Goal: Task Accomplishment & Management: Manage account settings

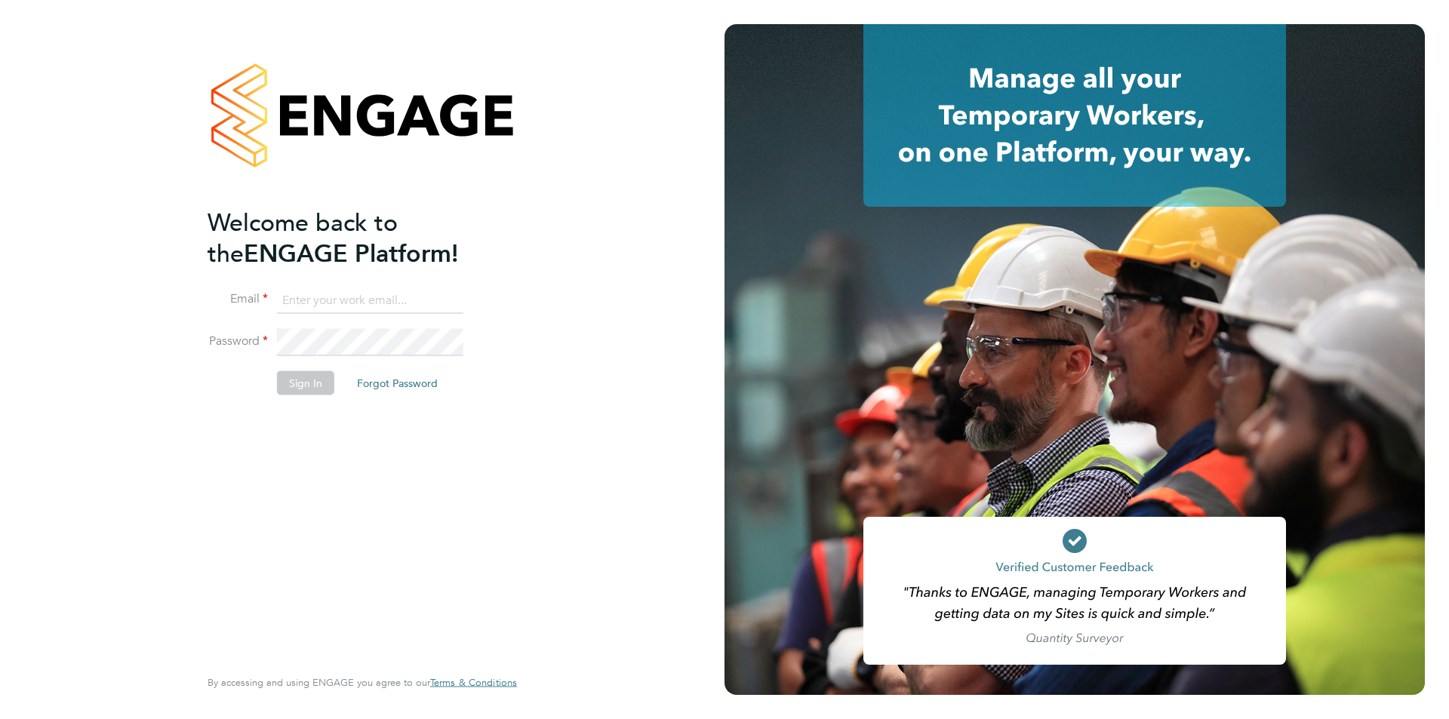
type input "edyta.marchant@brightonandhovealbion.com"
click at [316, 384] on button "Sign In" at bounding box center [305, 383] width 57 height 24
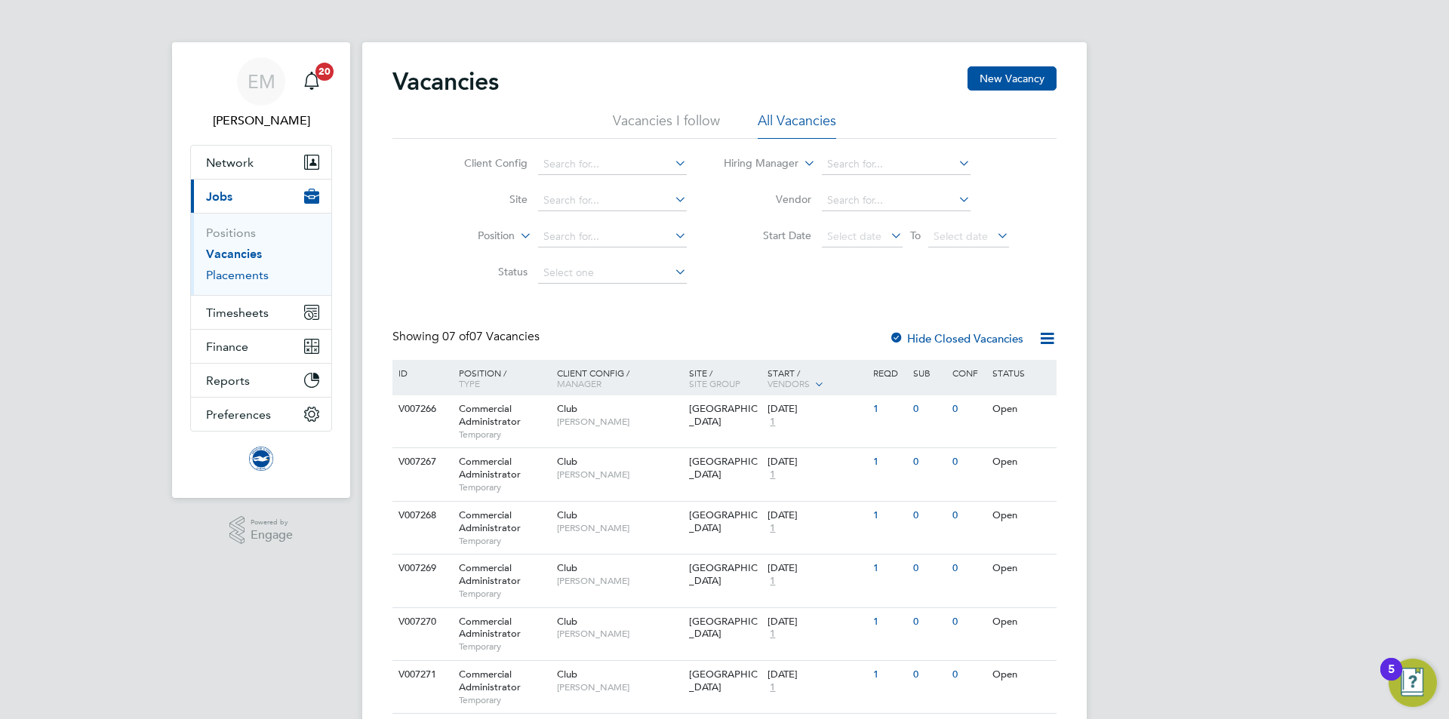
click at [239, 270] on link "Placements" at bounding box center [237, 275] width 63 height 14
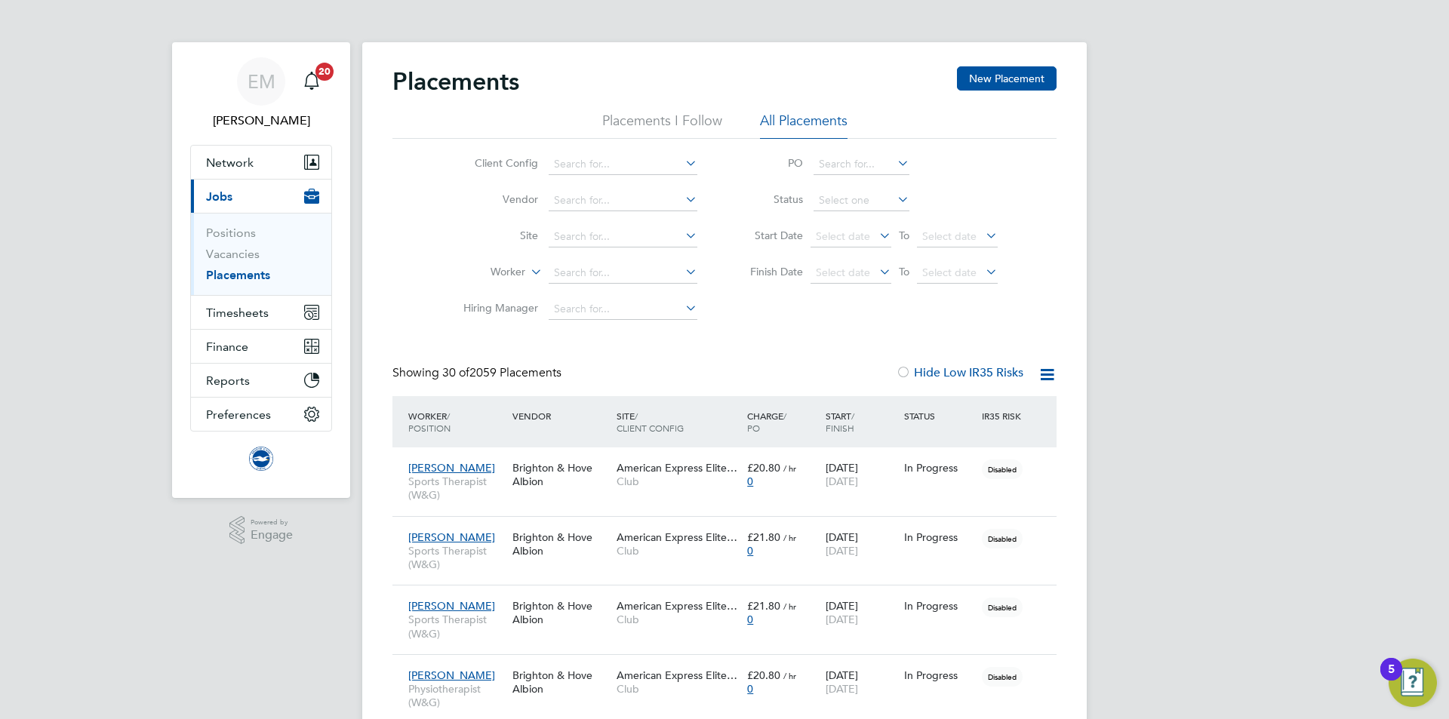
click at [502, 276] on label "Worker" at bounding box center [482, 272] width 87 height 15
click at [571, 270] on input at bounding box center [623, 273] width 149 height 21
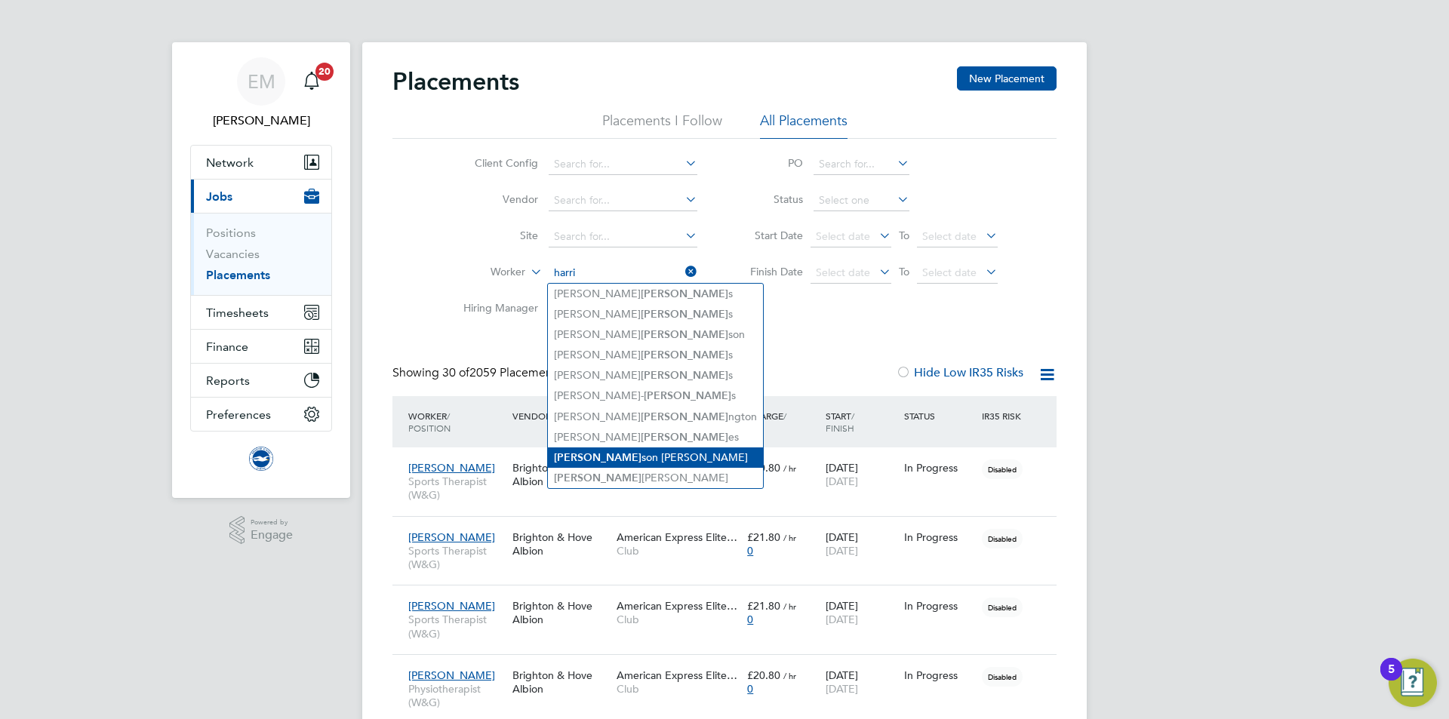
click at [648, 453] on li "[PERSON_NAME] son [PERSON_NAME]" at bounding box center [655, 458] width 215 height 20
type input "[PERSON_NAME]"
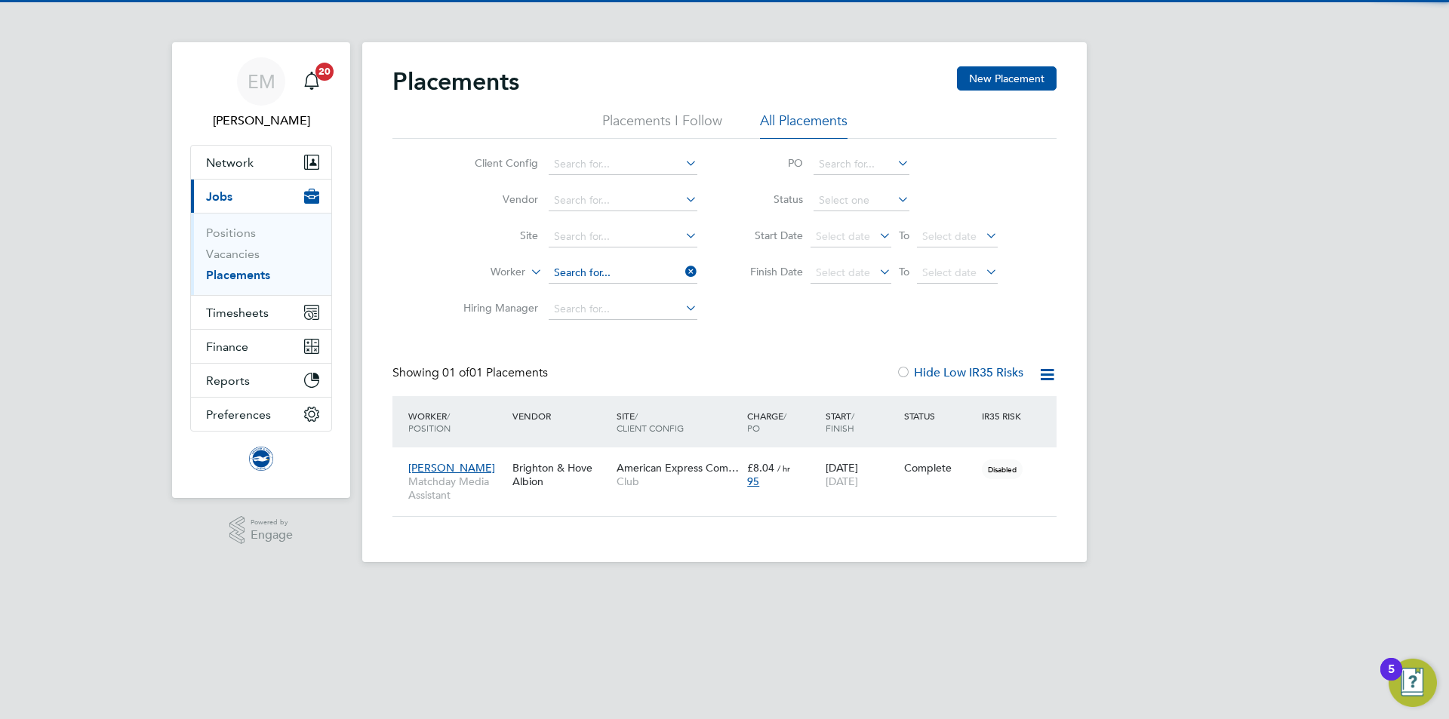
click at [614, 282] on input at bounding box center [623, 273] width 149 height 21
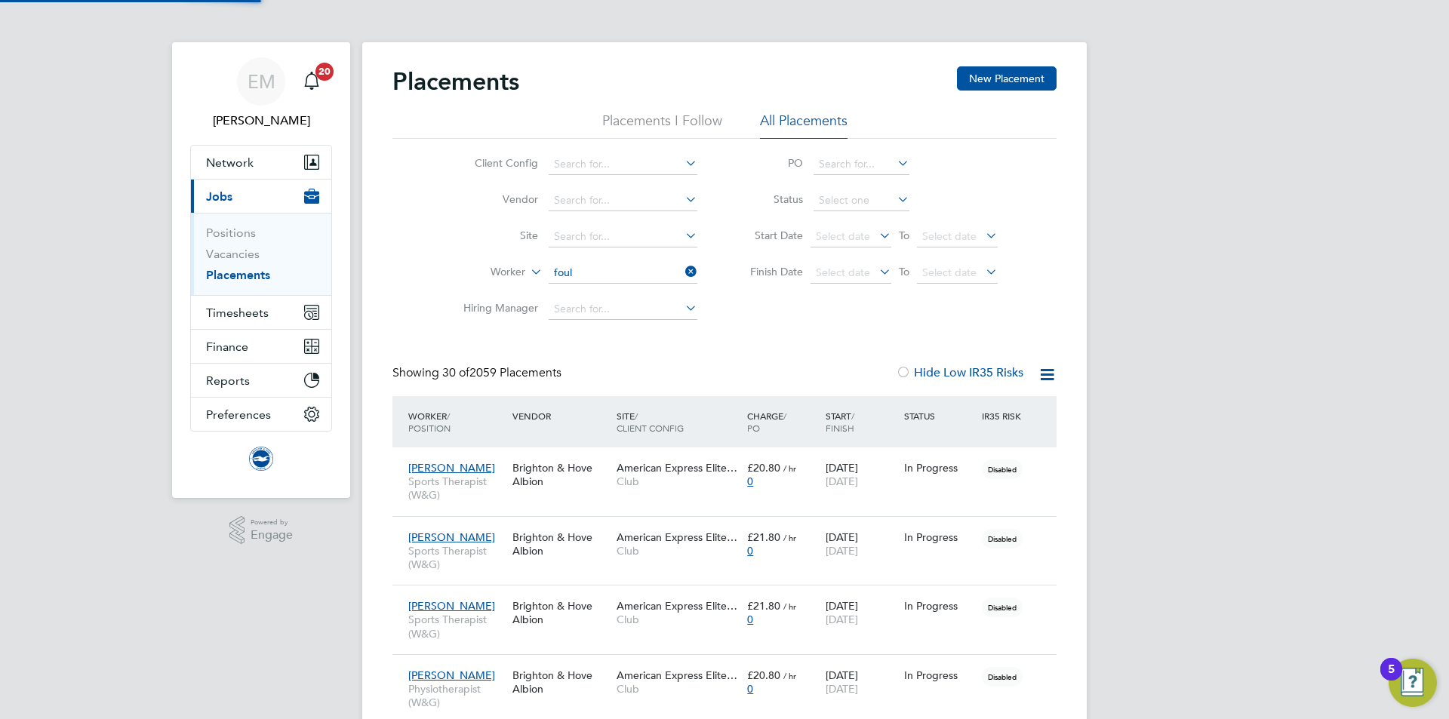
click at [641, 294] on b "Foul" at bounding box center [652, 294] width 22 height 13
type input "[PERSON_NAME]"
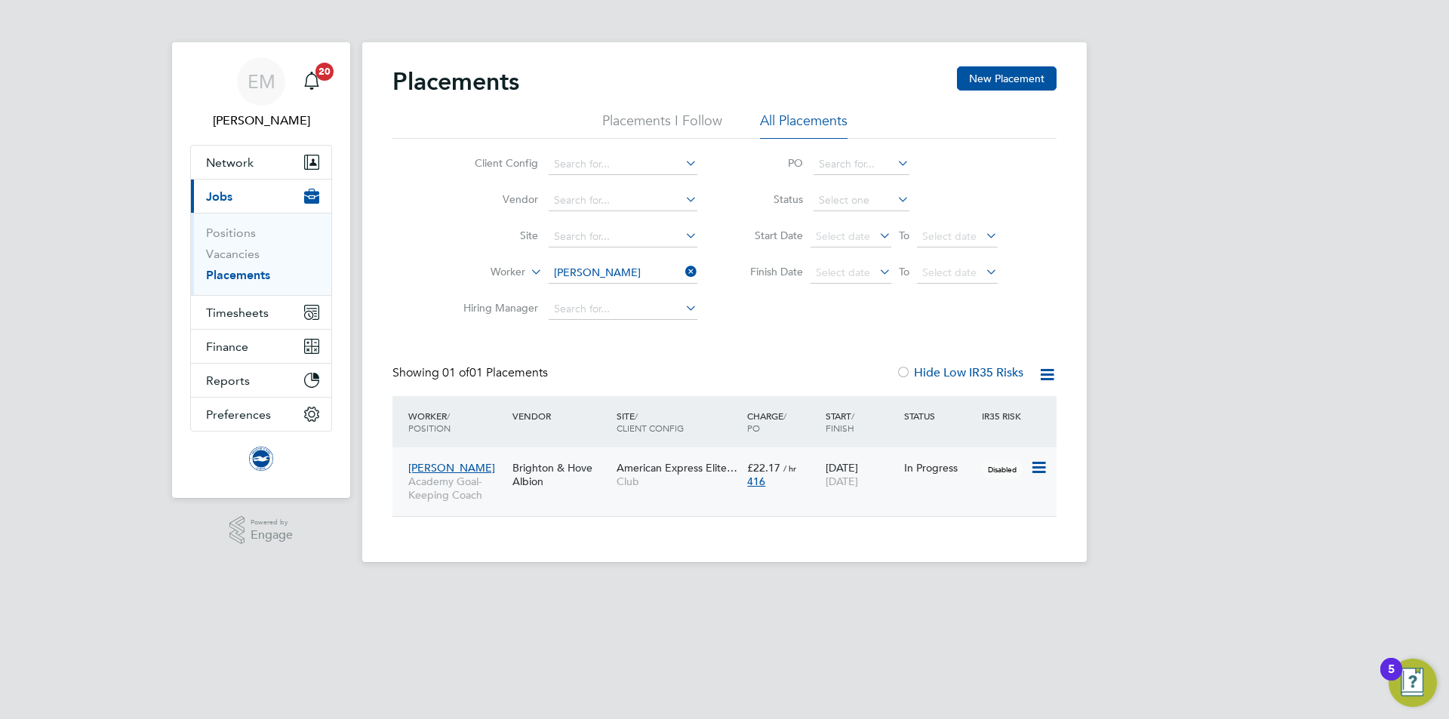
click at [661, 485] on span "Club" at bounding box center [678, 482] width 123 height 14
click at [231, 315] on span "Timesheets" at bounding box center [237, 313] width 63 height 14
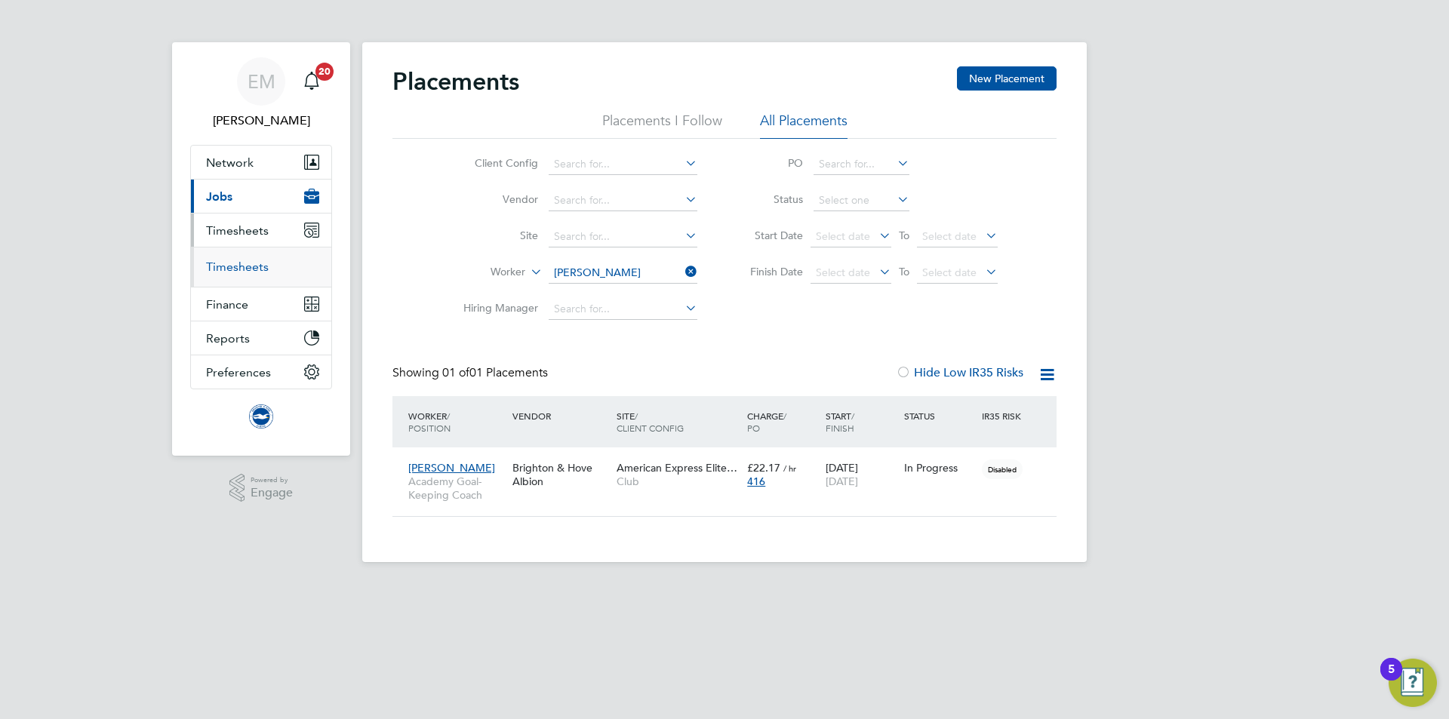
click at [237, 273] on link "Timesheets" at bounding box center [237, 267] width 63 height 14
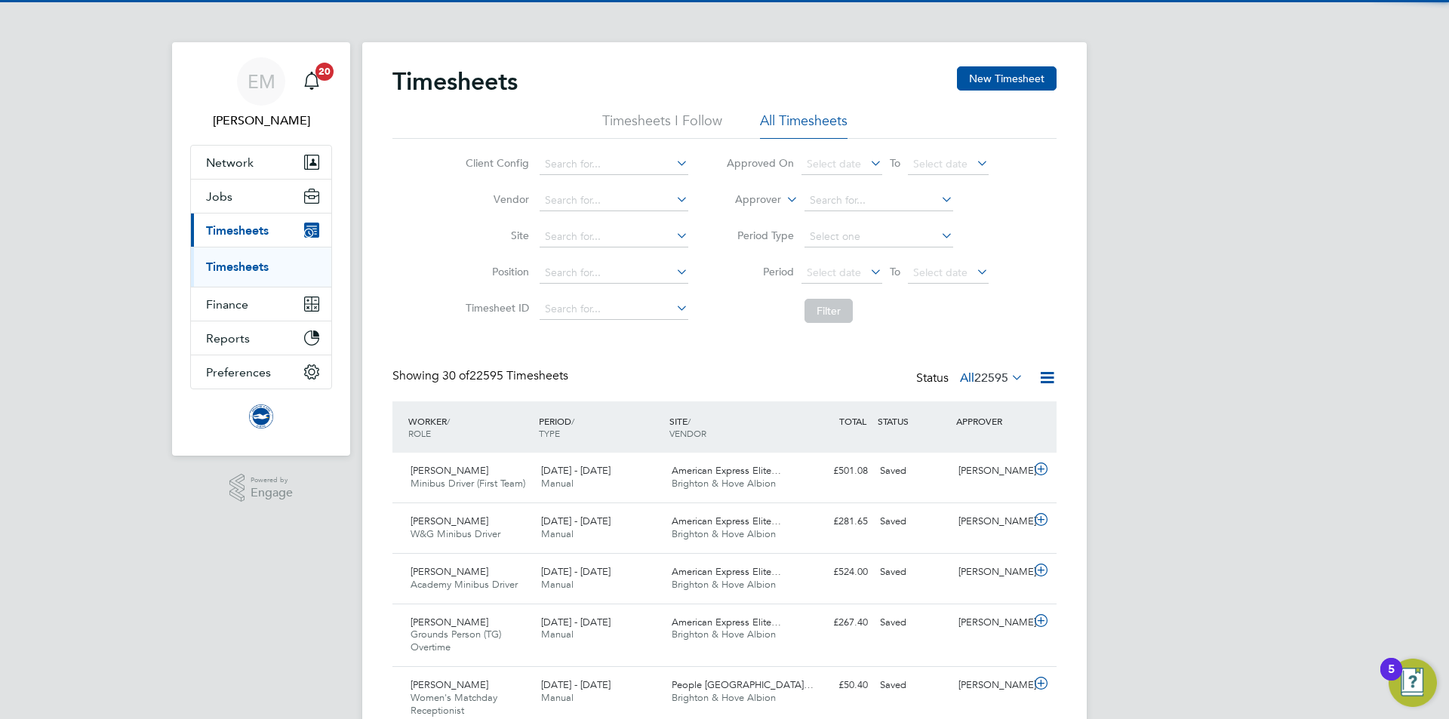
scroll to position [39, 131]
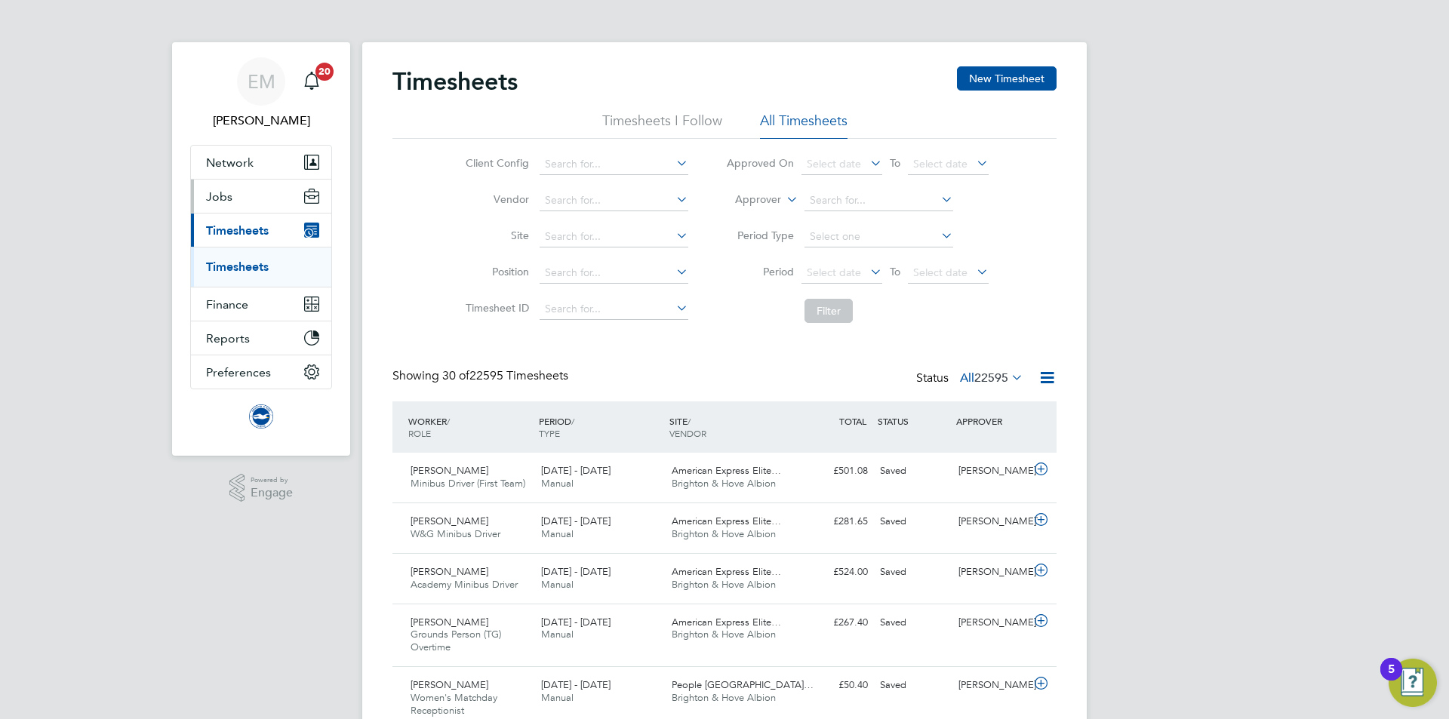
click at [222, 201] on span "Jobs" at bounding box center [219, 196] width 26 height 14
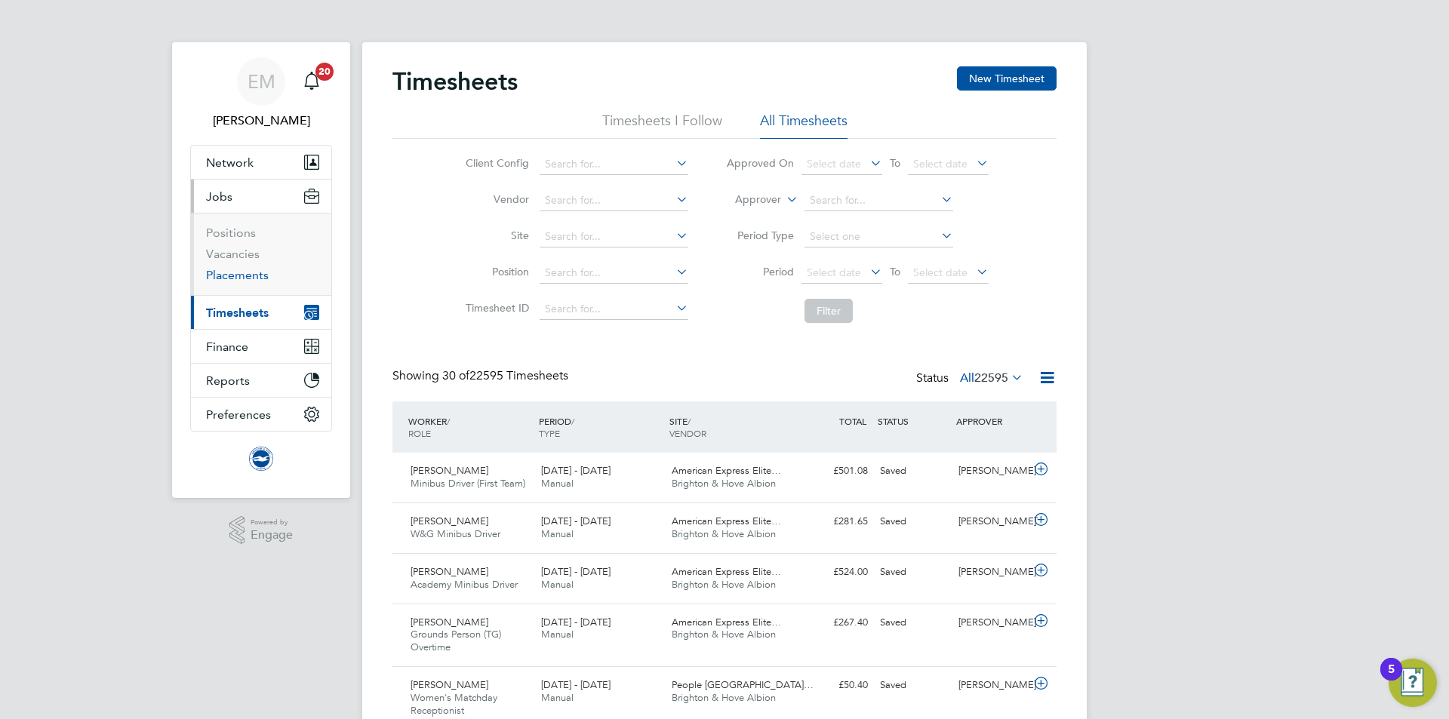
click at [229, 278] on link "Placements" at bounding box center [237, 275] width 63 height 14
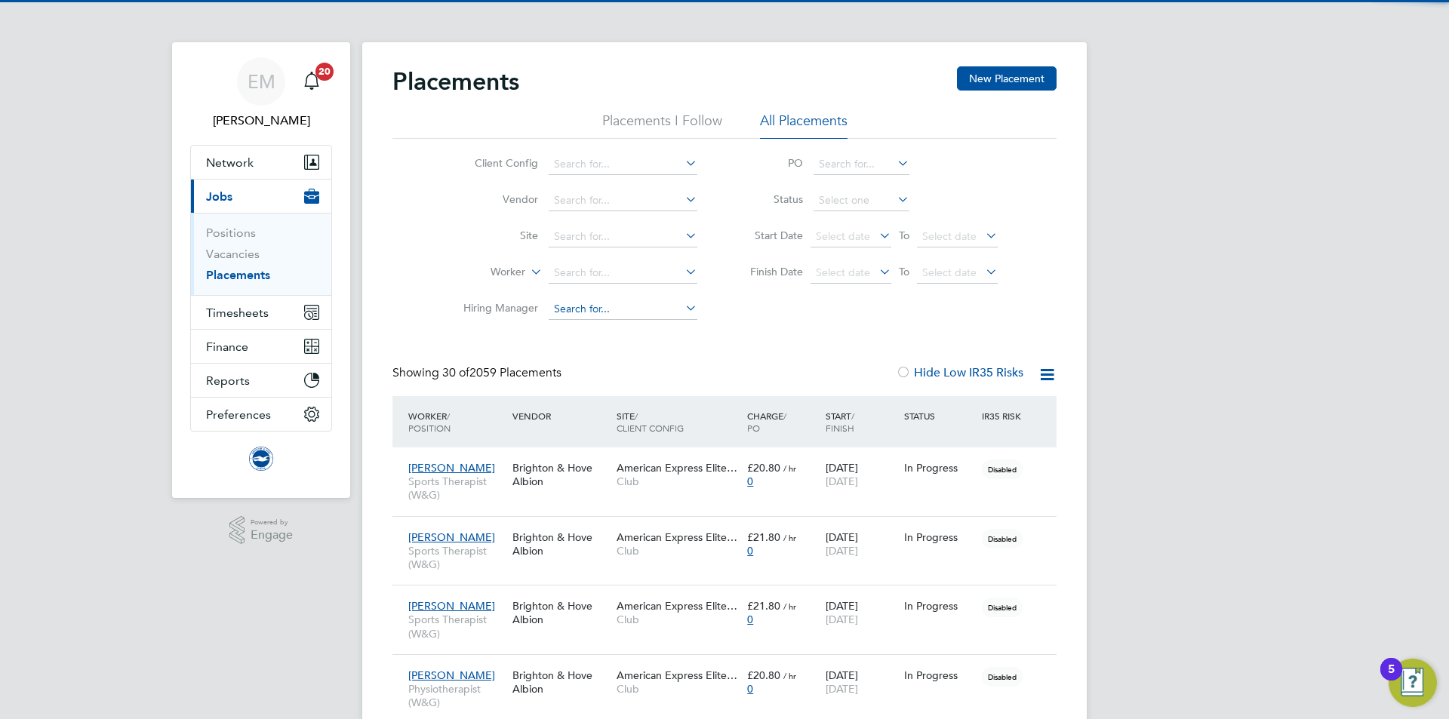
click at [602, 314] on input at bounding box center [623, 309] width 149 height 21
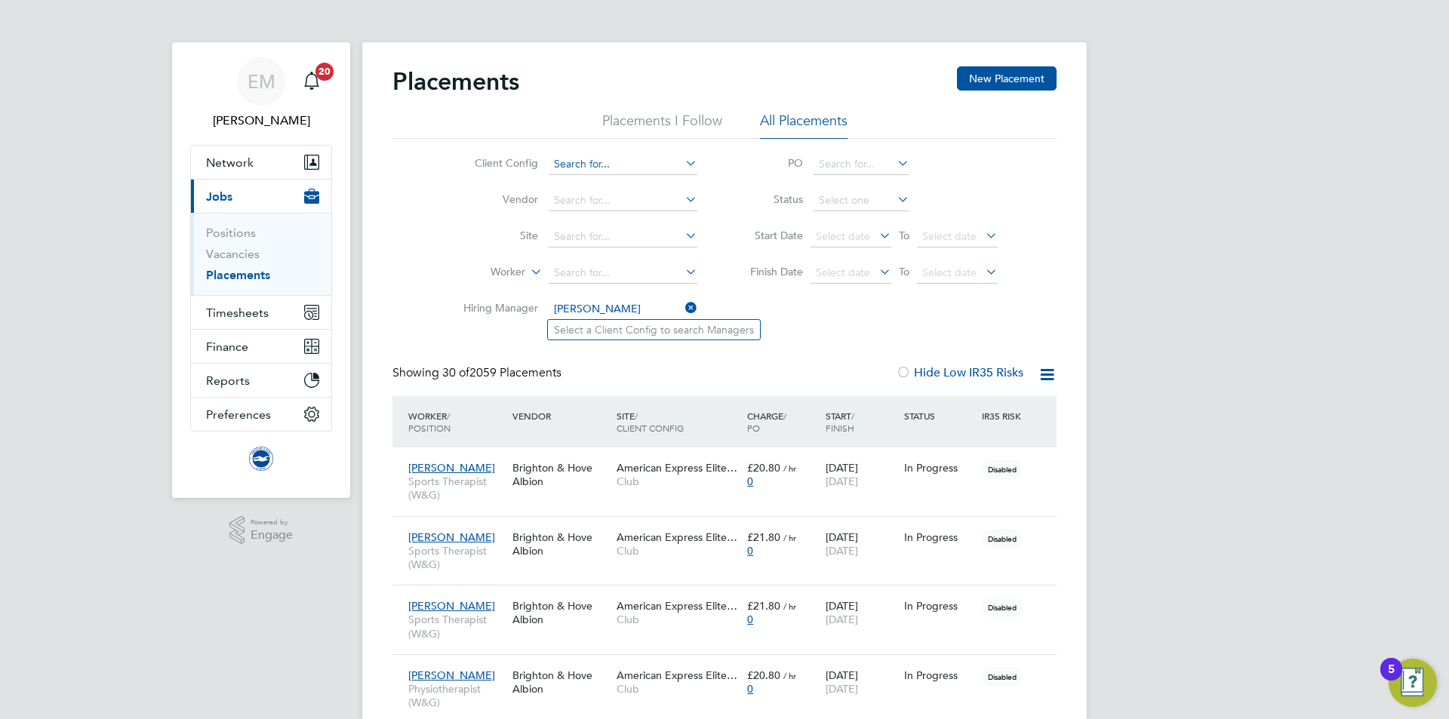
type input "[PERSON_NAME]"
click at [592, 163] on input at bounding box center [623, 164] width 149 height 21
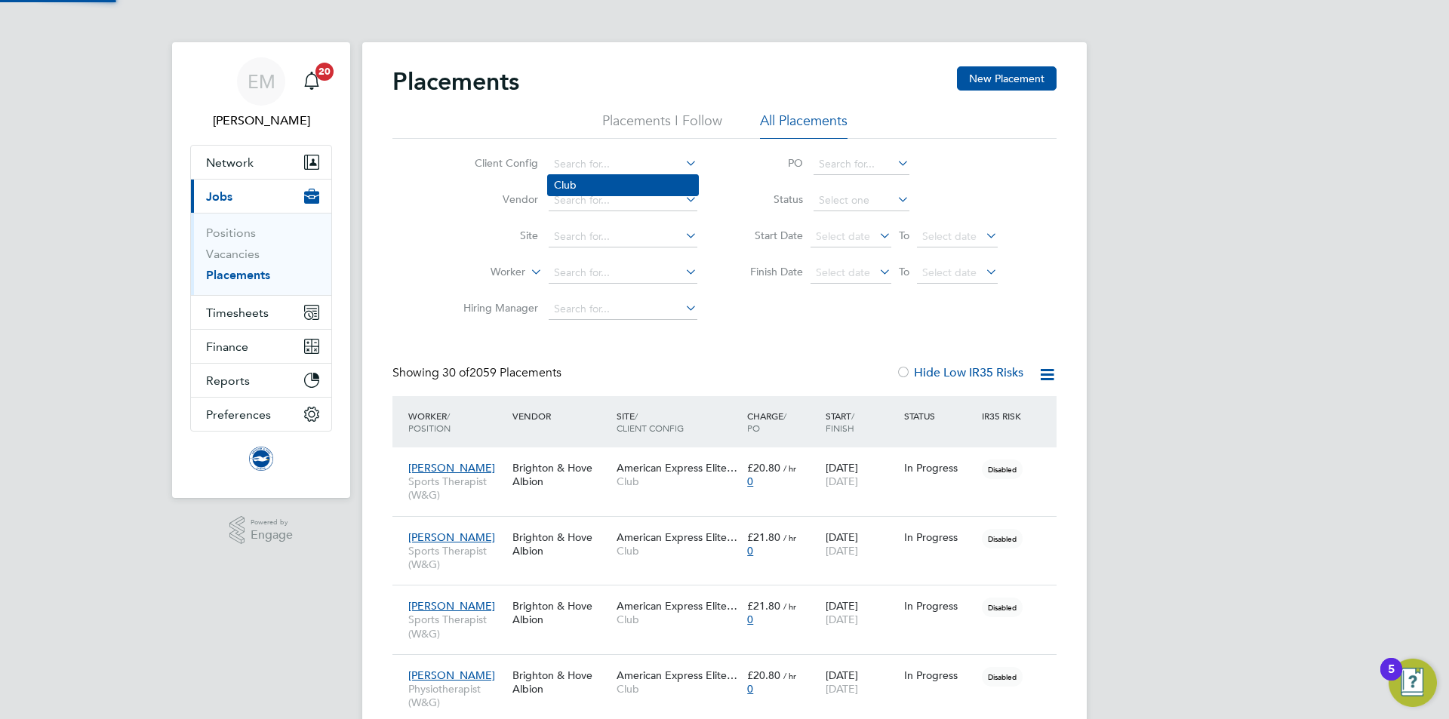
click at [596, 182] on li "Club" at bounding box center [623, 185] width 150 height 20
type input "Club"
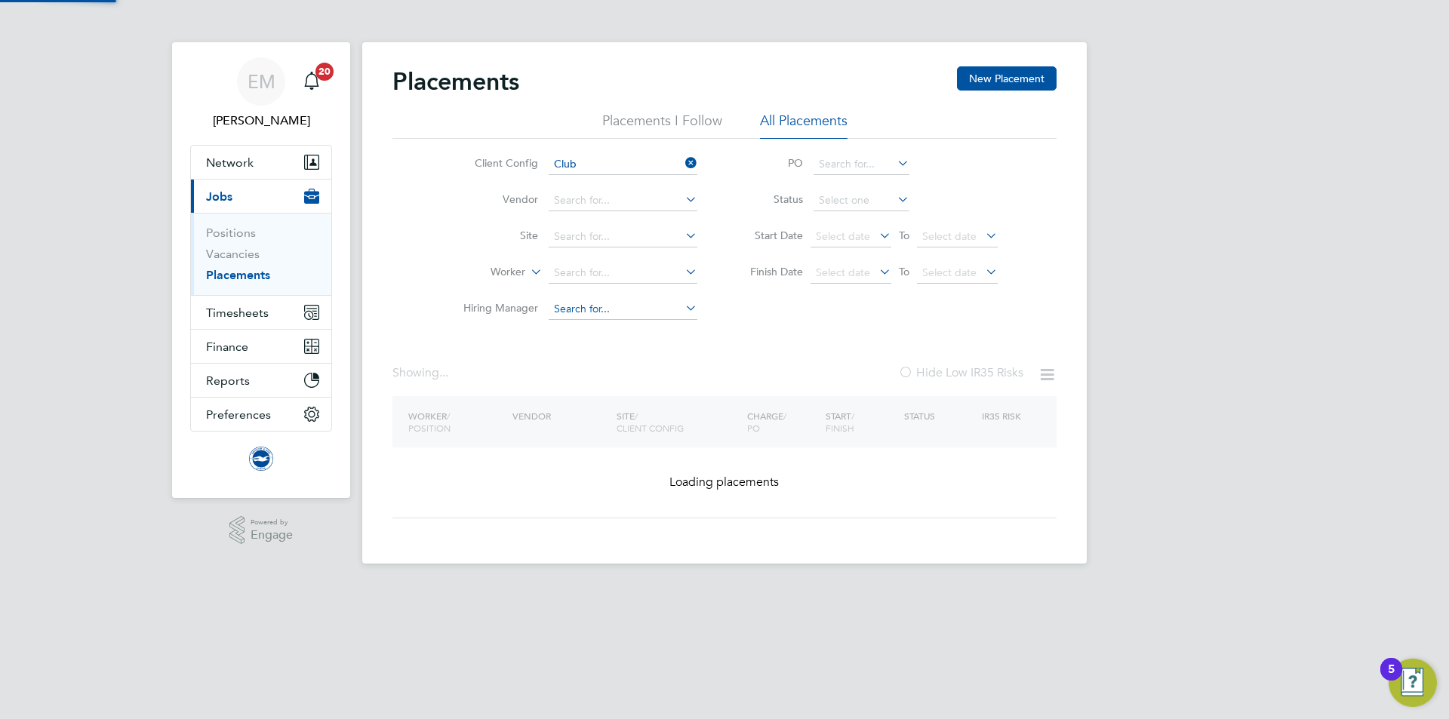
click at [590, 316] on input at bounding box center [623, 309] width 149 height 21
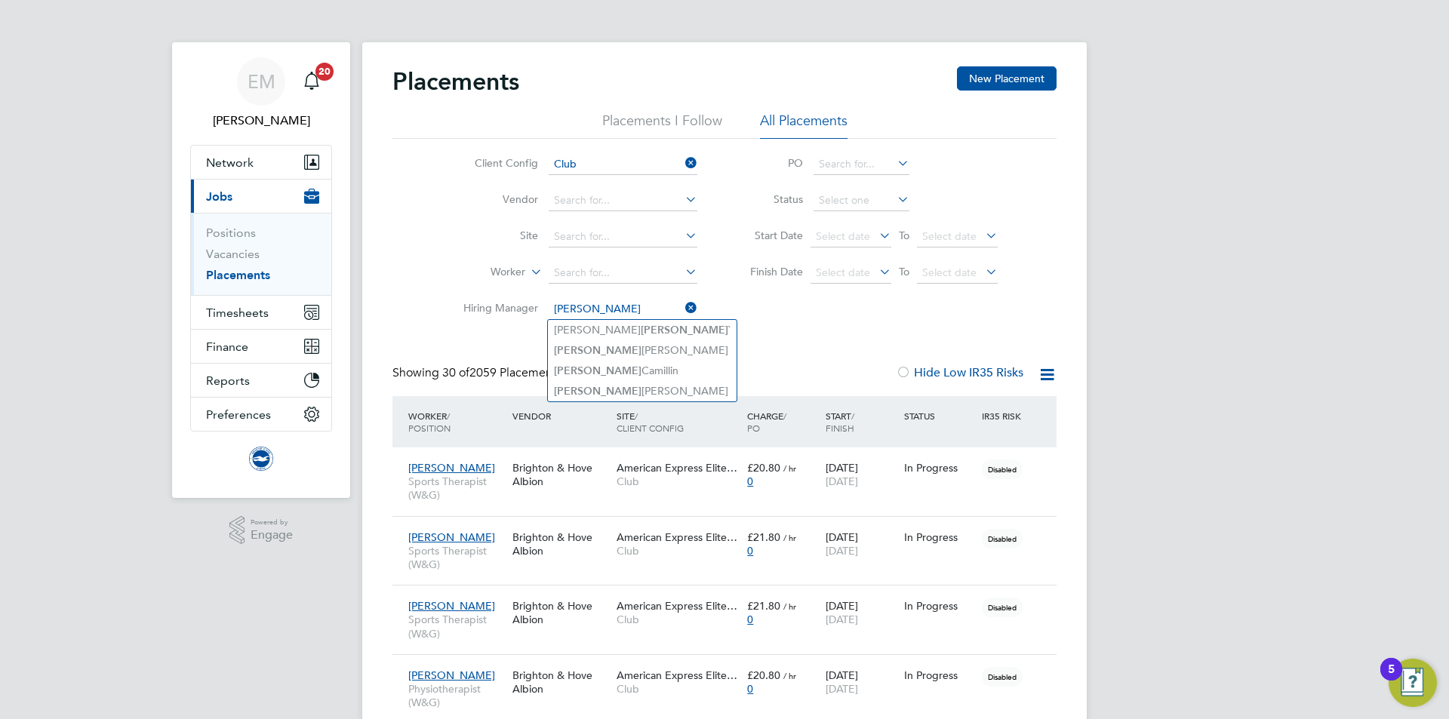
click at [608, 316] on input "[PERSON_NAME]" at bounding box center [623, 309] width 149 height 21
click at [641, 328] on b "[PERSON_NAME]" at bounding box center [685, 330] width 88 height 13
type input "[PERSON_NAME]`"
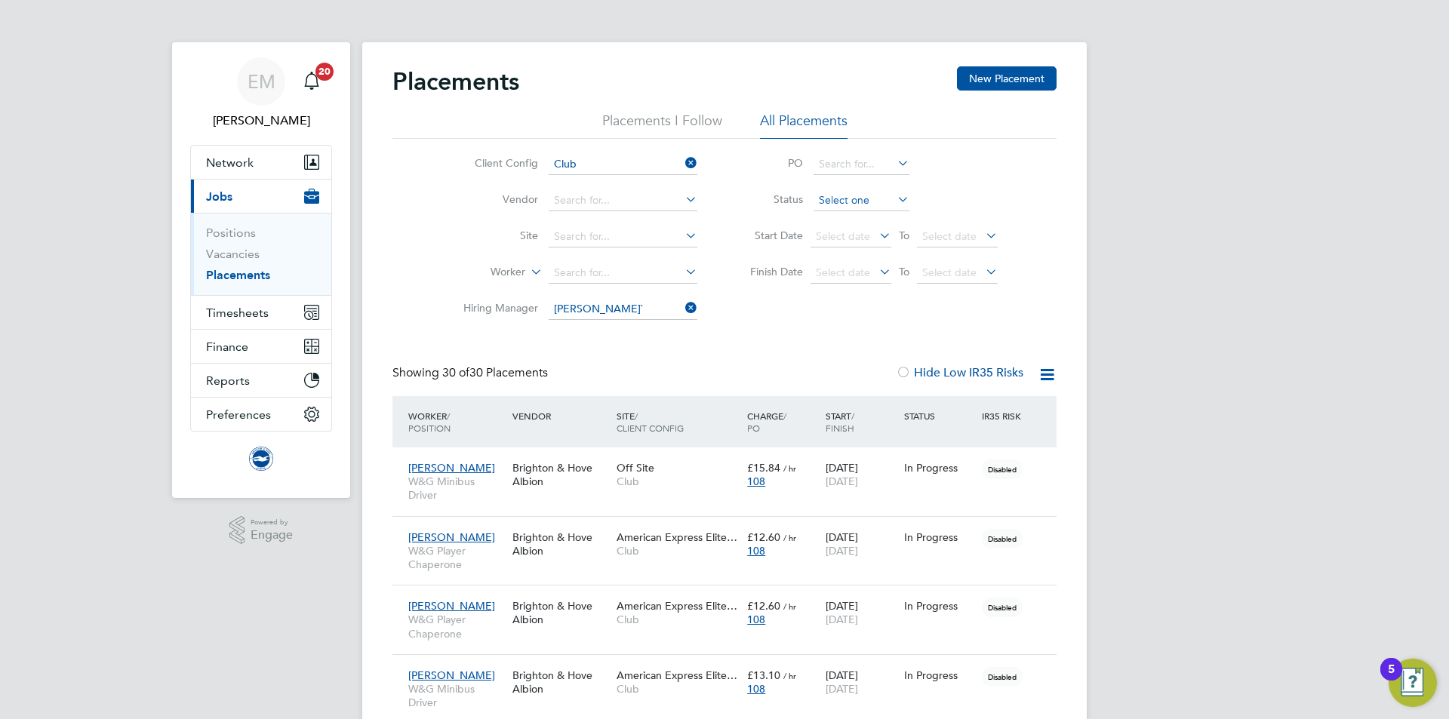
click at [840, 204] on input at bounding box center [862, 200] width 96 height 21
click at [839, 223] on li "Active" at bounding box center [861, 221] width 97 height 20
type input "Active"
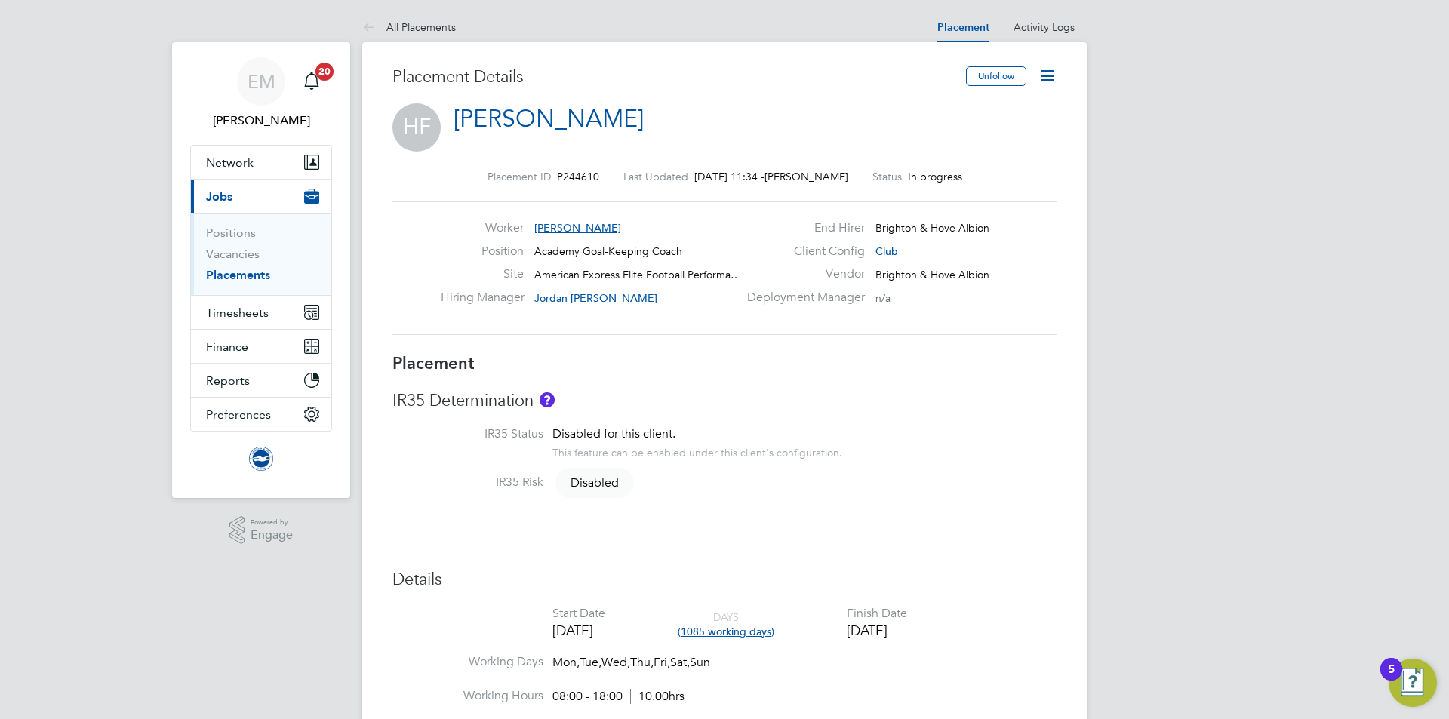
click at [1053, 73] on icon at bounding box center [1047, 75] width 19 height 19
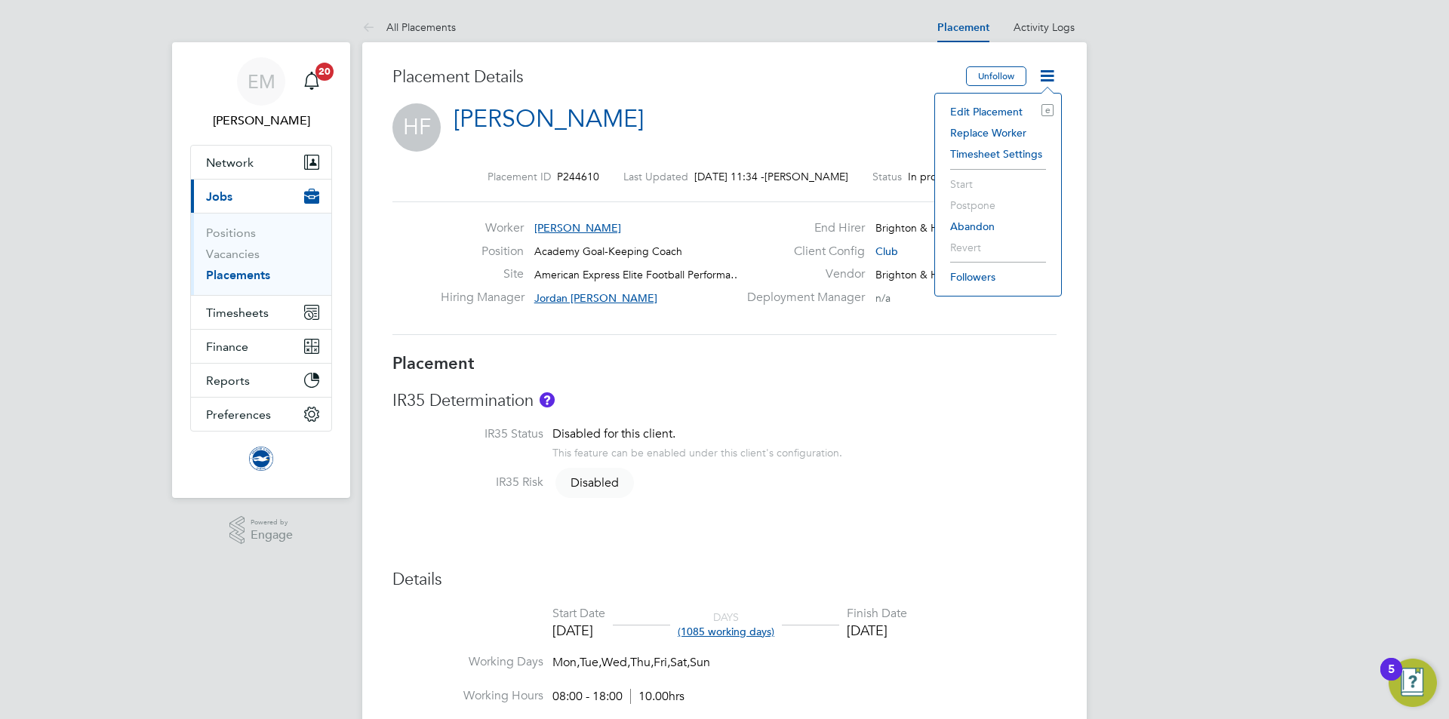
click at [970, 112] on li "Edit Placement e" at bounding box center [998, 111] width 111 height 21
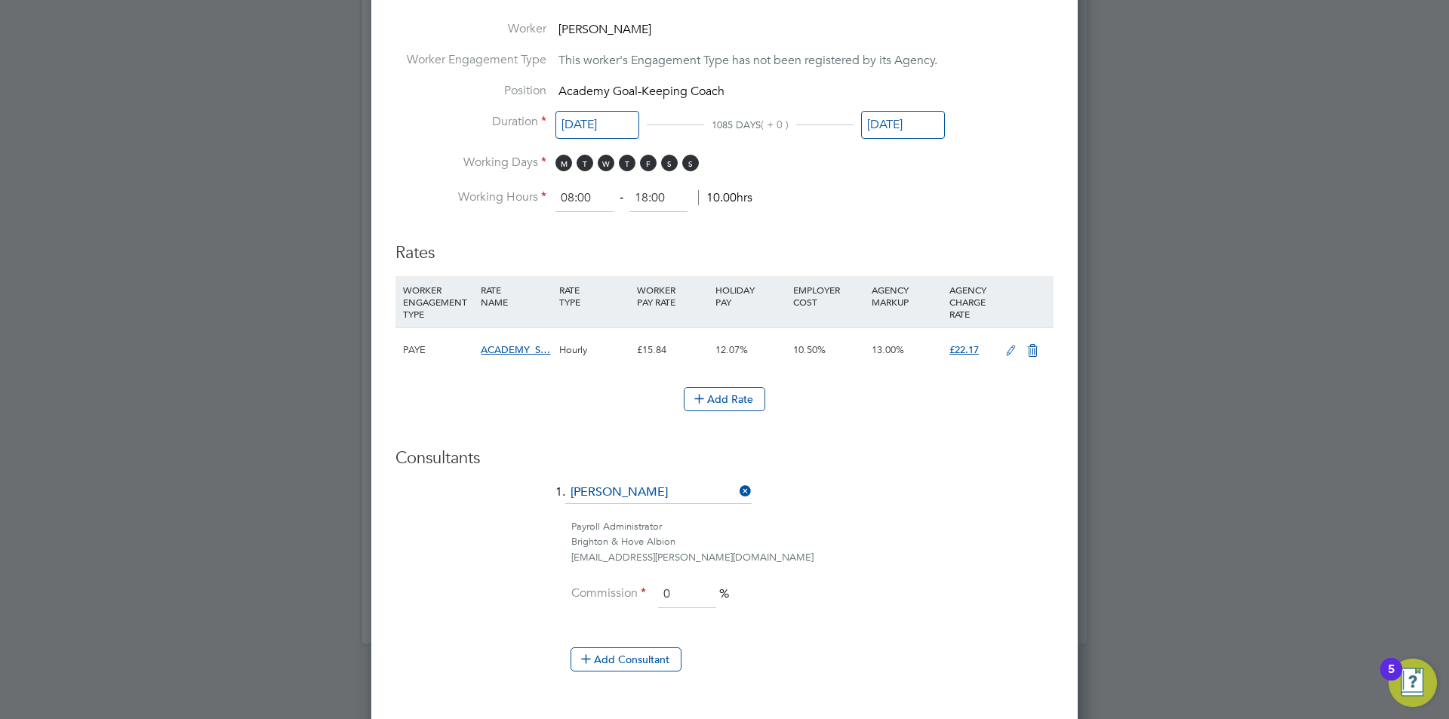
click at [1010, 349] on icon at bounding box center [1011, 351] width 19 height 12
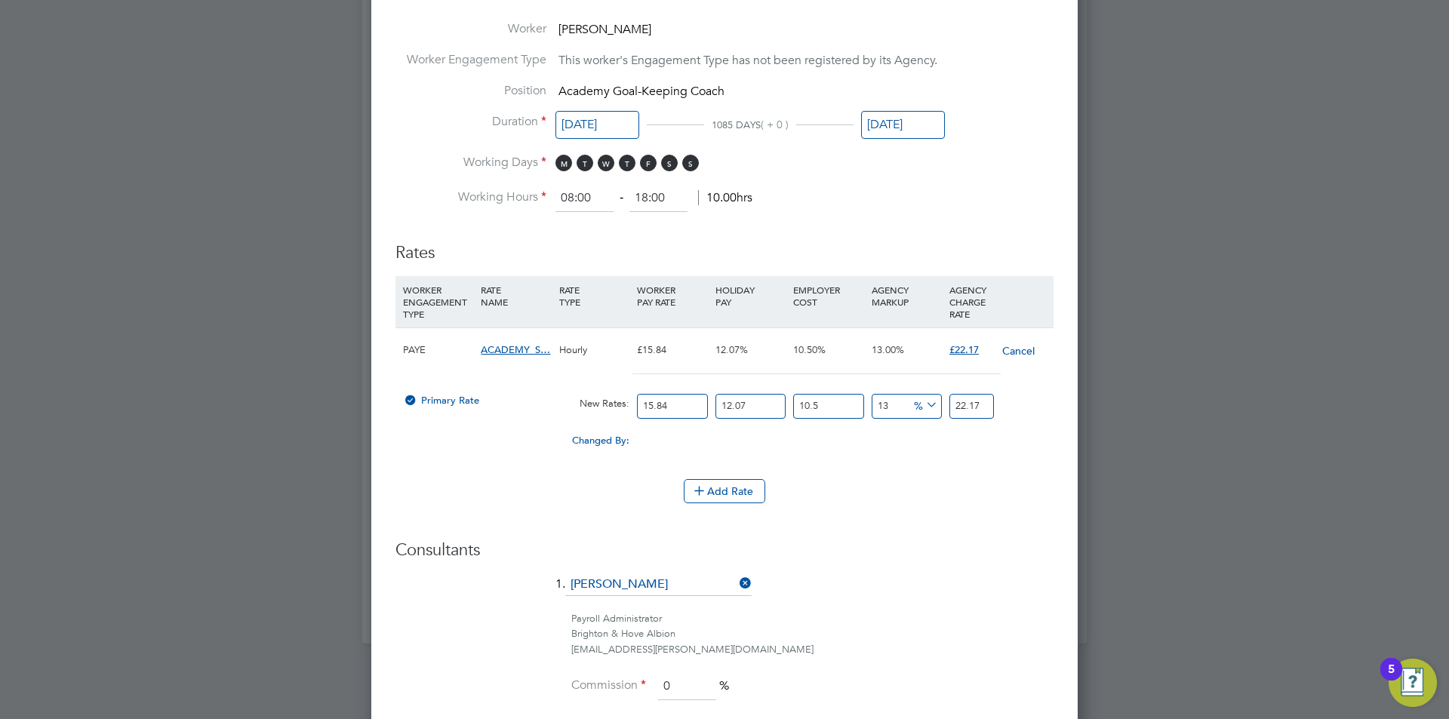
drag, startPoint x: 765, startPoint y: 405, endPoint x: 697, endPoint y: 407, distance: 68.7
click at [697, 407] on div "Primary Rate New Rates: 15.84 12.07 n/a 10.5 n/a 13 0 % 22.17" at bounding box center [725, 407] width 658 height 40
type input "0"
type input "19.778616"
drag, startPoint x: 832, startPoint y: 408, endPoint x: 695, endPoint y: 396, distance: 137.9
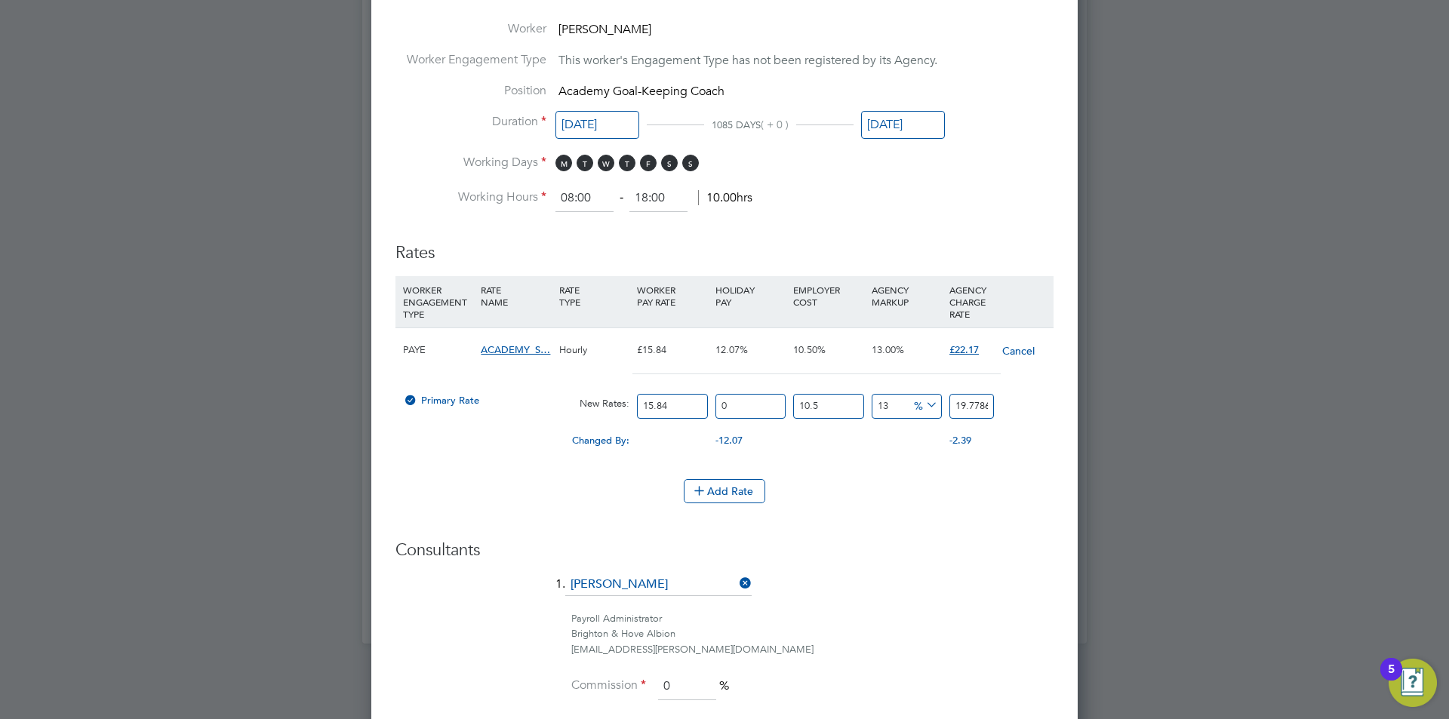
click at [695, 396] on div "Primary Rate New Rates: 15.84 0 n/a 10.5 n/a 13 2.275416 % 19.778616" at bounding box center [725, 407] width 658 height 40
type input "0"
type input "17.8992"
drag, startPoint x: 896, startPoint y: 407, endPoint x: 822, endPoint y: 407, distance: 74.0
click at [822, 407] on div "Primary Rate New Rates: 15.84 0 n/a 0 n/a 13 2.0592 % 17.8992" at bounding box center [725, 407] width 658 height 40
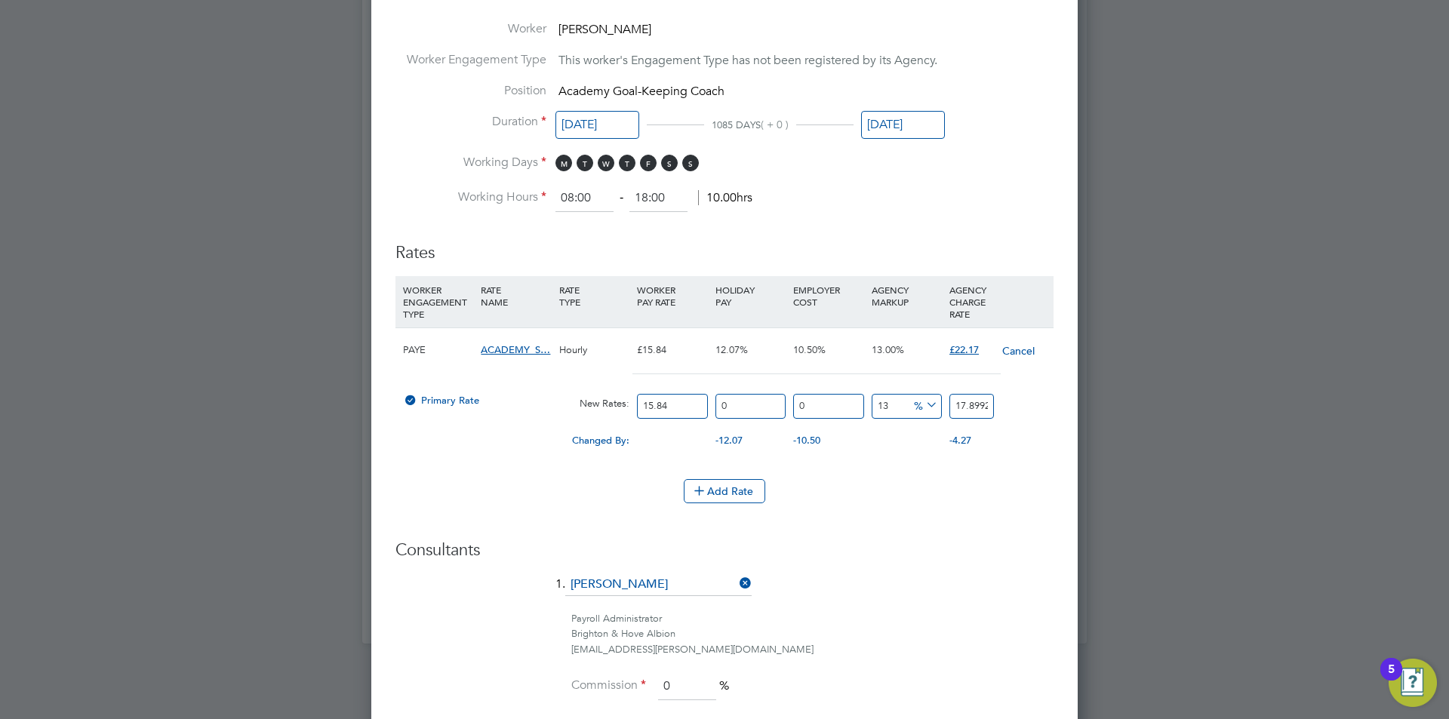
type input "0"
type input "15.84"
type input "0"
click at [912, 553] on h3 "Consultants" at bounding box center [725, 551] width 658 height 22
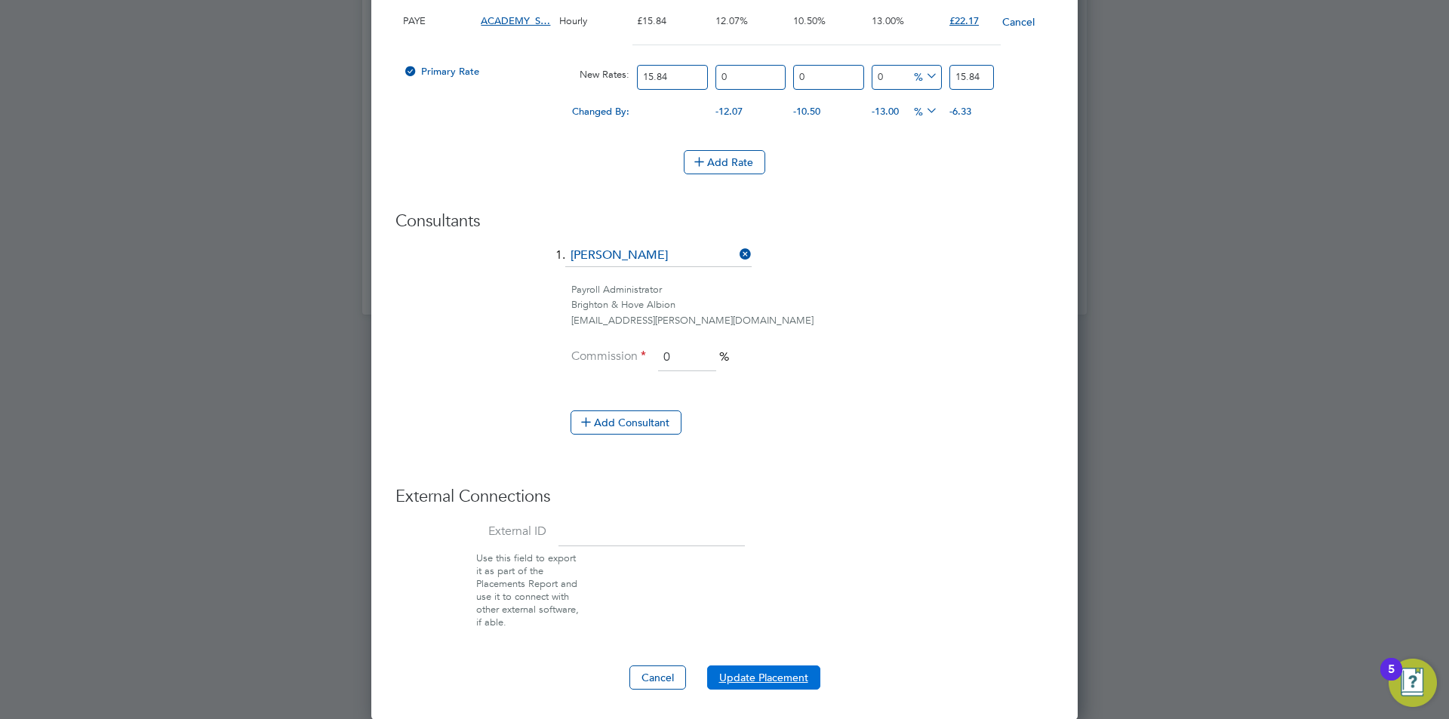
click at [788, 681] on button "Update Placement" at bounding box center [763, 678] width 113 height 24
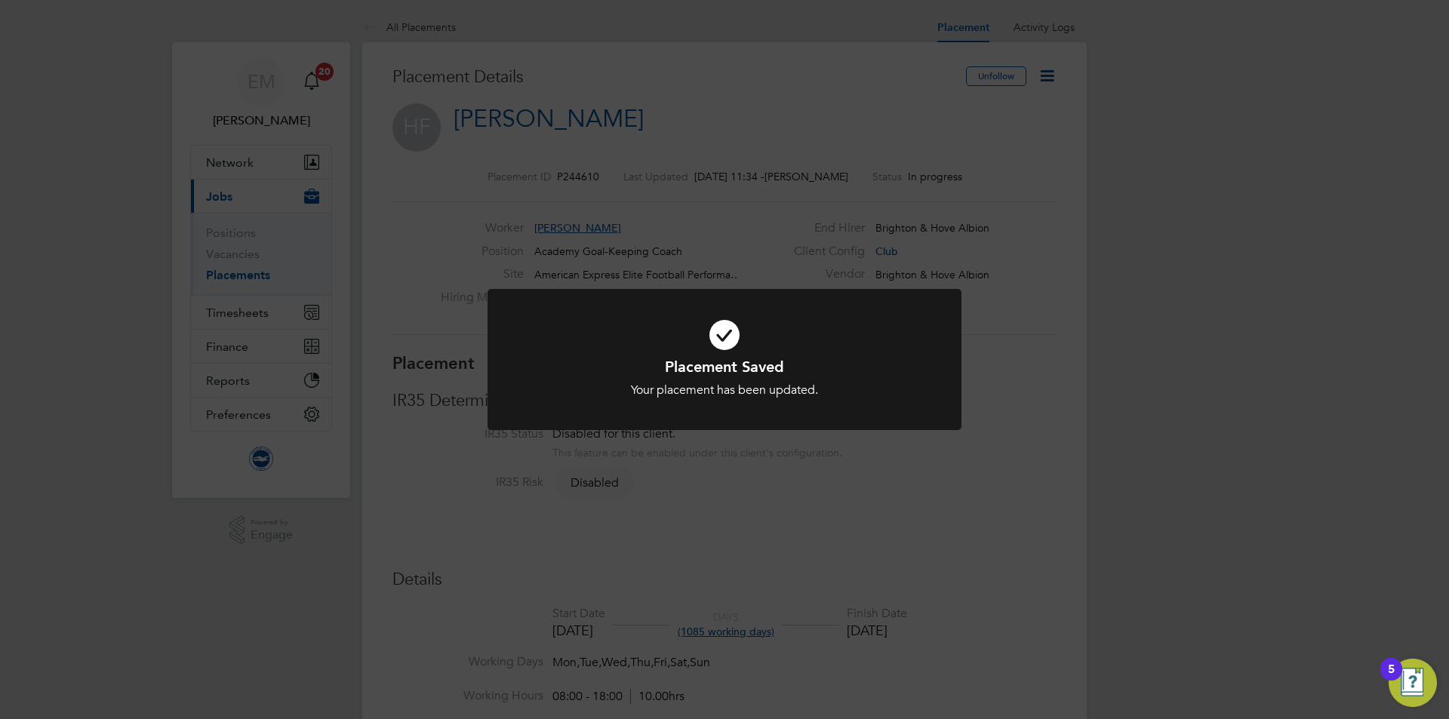
click at [637, 63] on div "Placement Saved Your placement has been updated. Cancel Okay" at bounding box center [724, 359] width 1449 height 719
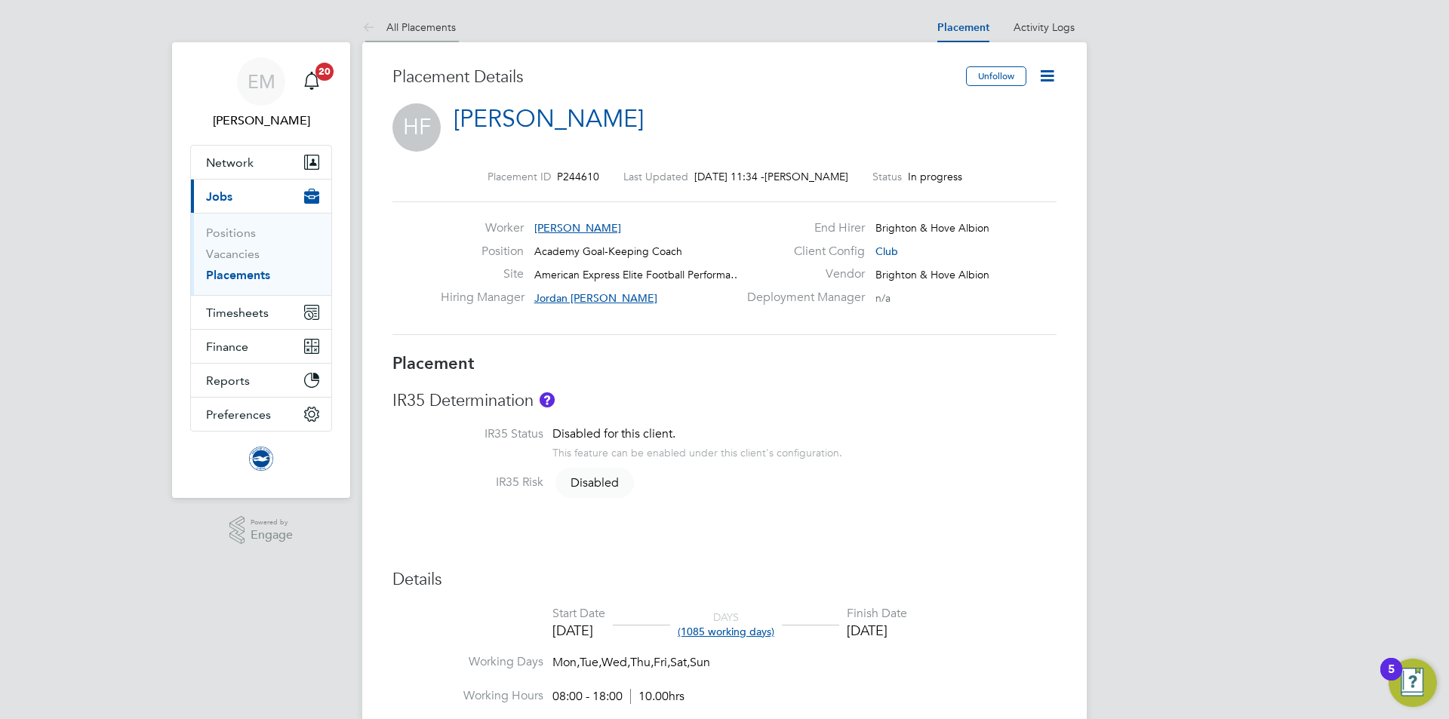
click at [444, 17] on li "All Placements" at bounding box center [409, 27] width 94 height 30
